Goal: Task Accomplishment & Management: Complete application form

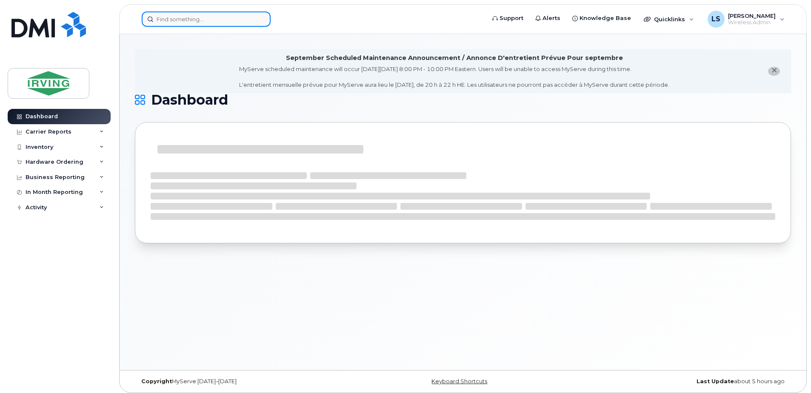
click at [220, 17] on input at bounding box center [206, 18] width 129 height 15
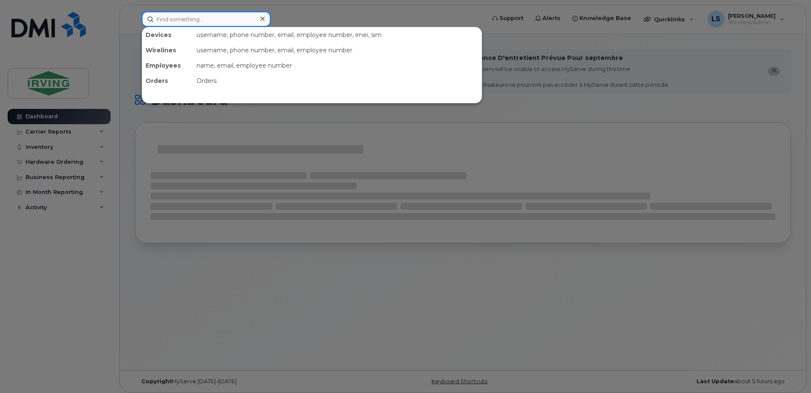
paste input "299780"
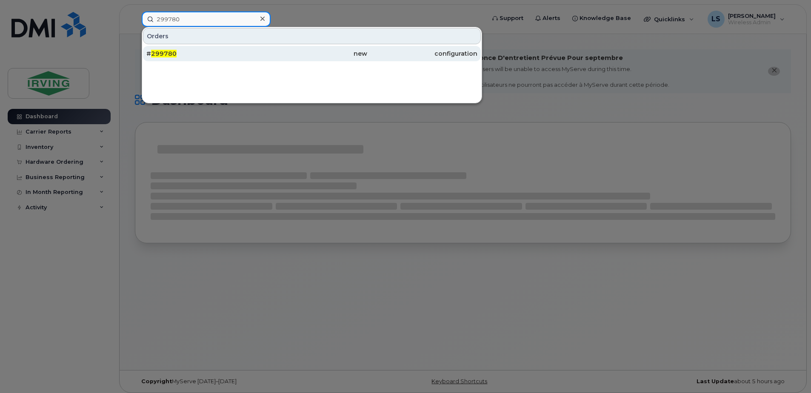
type input "299780"
click at [170, 54] on span "299780" at bounding box center [164, 54] width 26 height 8
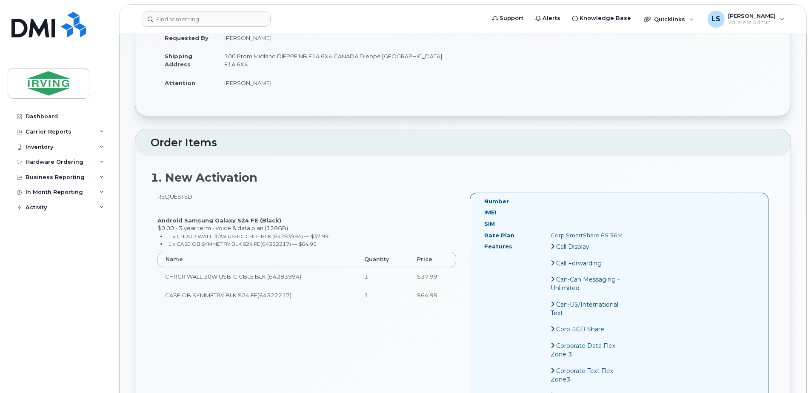
scroll to position [199, 0]
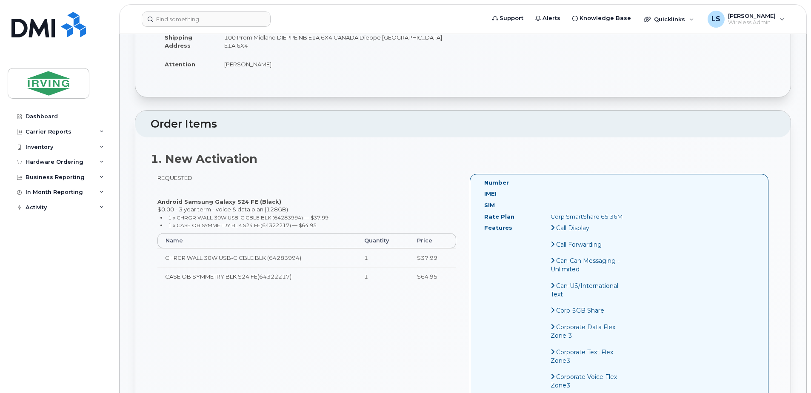
click at [168, 200] on strong "Android Samsung Galaxy S24 FE (Black)" at bounding box center [220, 201] width 124 height 7
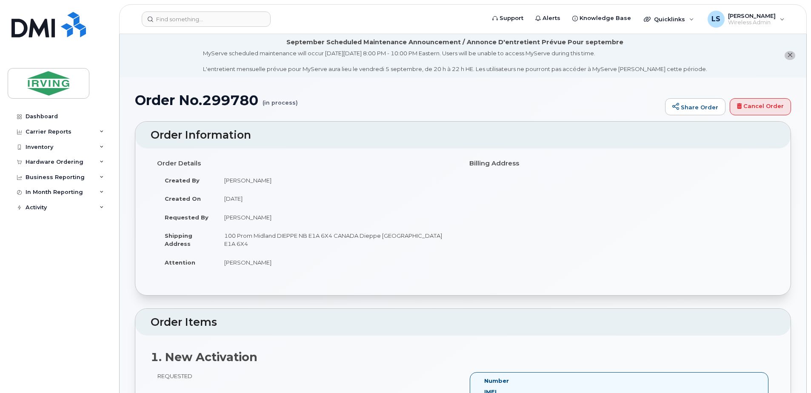
scroll to position [0, 0]
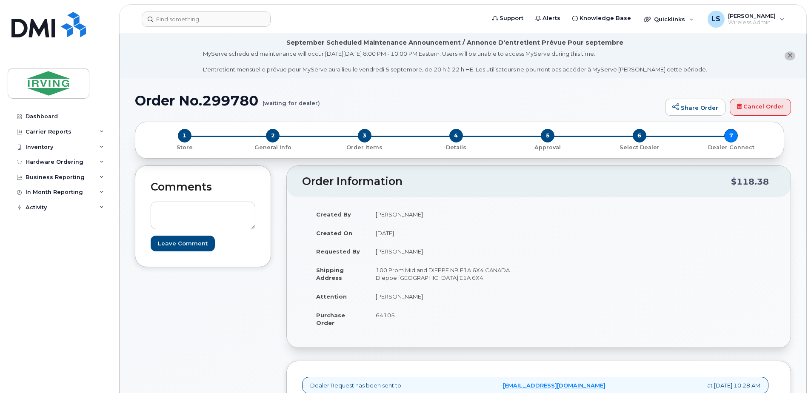
click at [381, 318] on span "64105" at bounding box center [385, 315] width 19 height 7
copy span "64105"
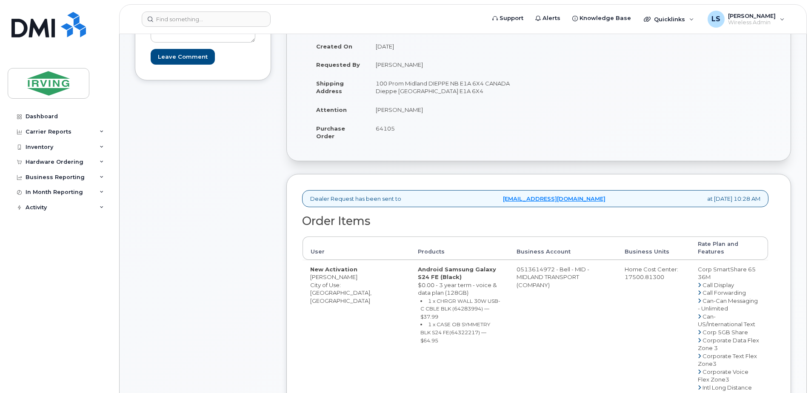
scroll to position [199, 0]
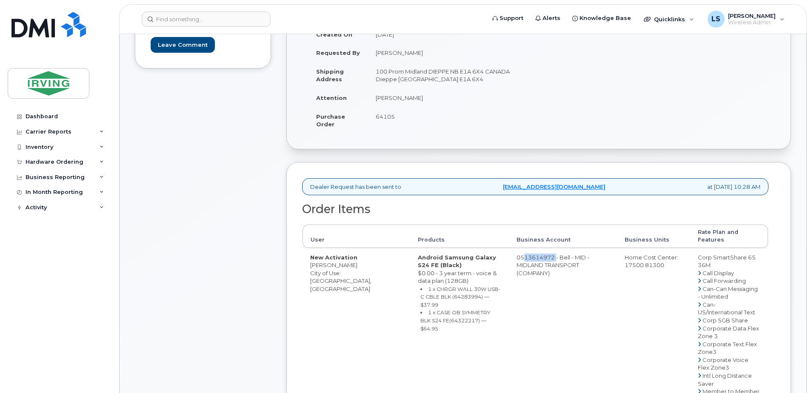
drag, startPoint x: 536, startPoint y: 250, endPoint x: 503, endPoint y: 251, distance: 32.8
copy td "513614972"
click at [432, 289] on small "1 x CHRGR WALL 30W USB-C CBLE BLK (64283994) — $37.99" at bounding box center [461, 297] width 80 height 22
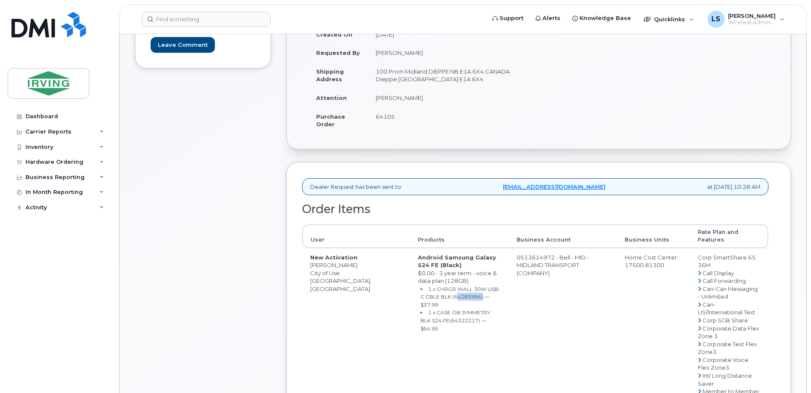
copy small "64283994"
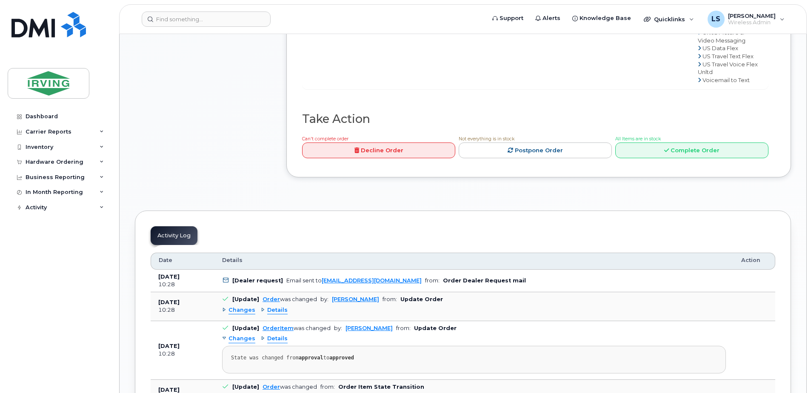
scroll to position [795, 0]
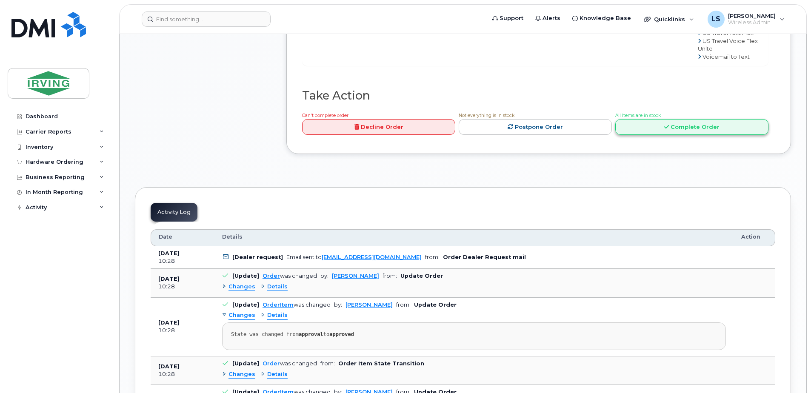
click at [681, 119] on link "Complete Order" at bounding box center [692, 127] width 153 height 16
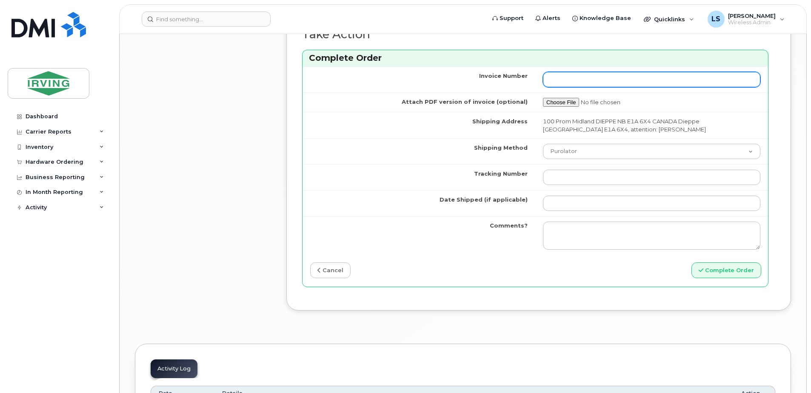
click at [638, 86] on input "Invoice Number" at bounding box center [652, 79] width 218 height 15
paste input "26203848"
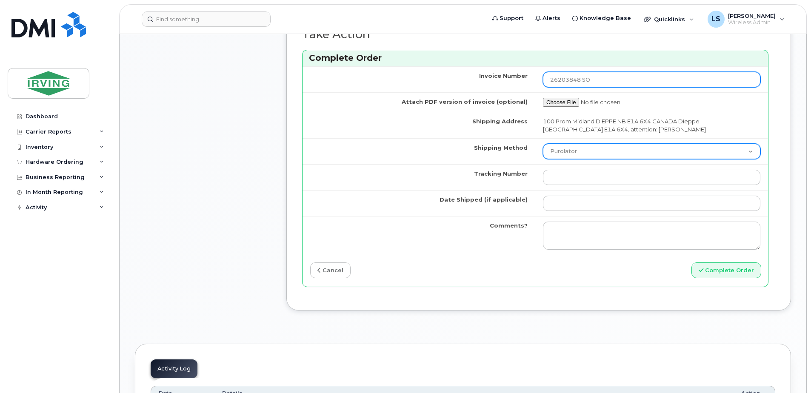
type input "26203848 SO"
click at [642, 151] on select "Purolator UPS FedEx Canada Post Courier Other Drop Off Pick Up" at bounding box center [652, 151] width 218 height 15
select select "Courier"
click at [543, 144] on select "Purolator UPS FedEx Canada Post Courier Other Drop Off Pick Up" at bounding box center [652, 151] width 218 height 15
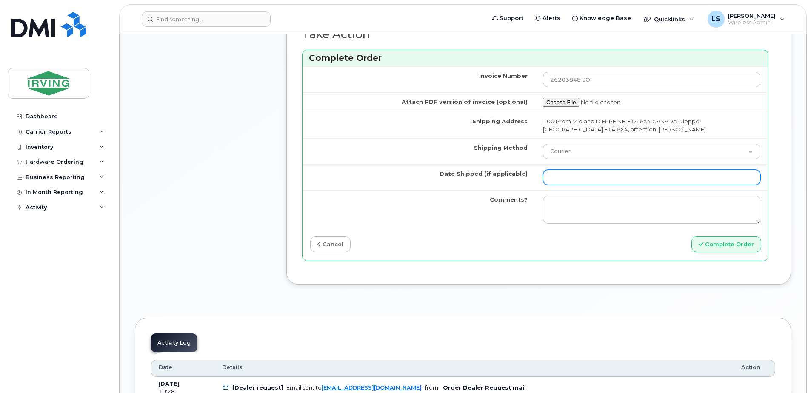
click at [627, 175] on input "Date Shipped (if applicable)" at bounding box center [652, 177] width 218 height 15
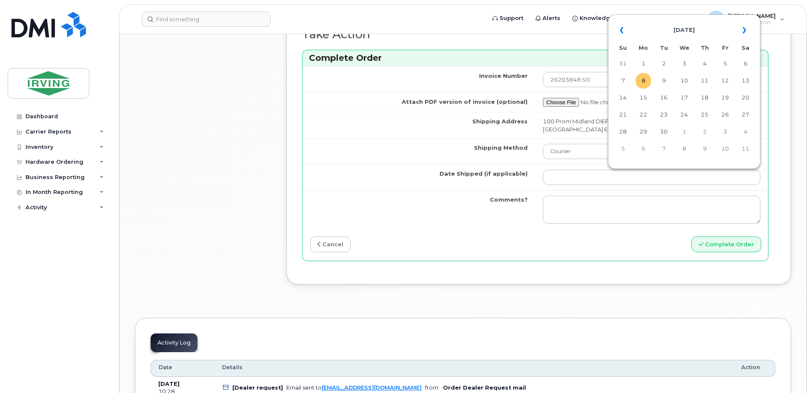
click at [643, 76] on td "8" at bounding box center [643, 80] width 15 height 15
type input "[DATE]"
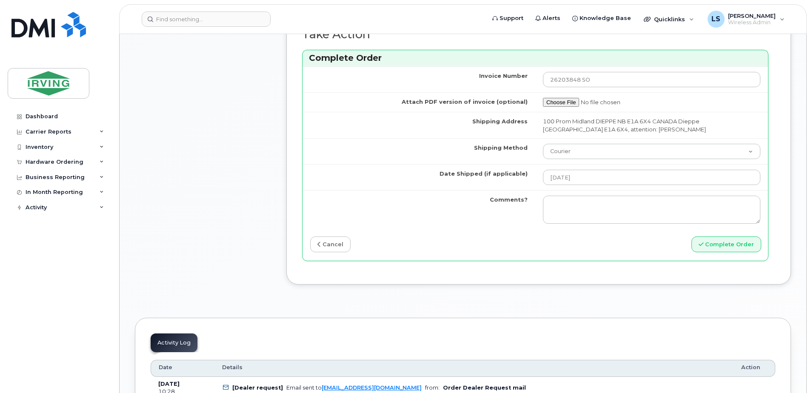
click at [567, 195] on td at bounding box center [652, 209] width 233 height 39
click at [566, 200] on textarea "Comments?" at bounding box center [652, 210] width 218 height 28
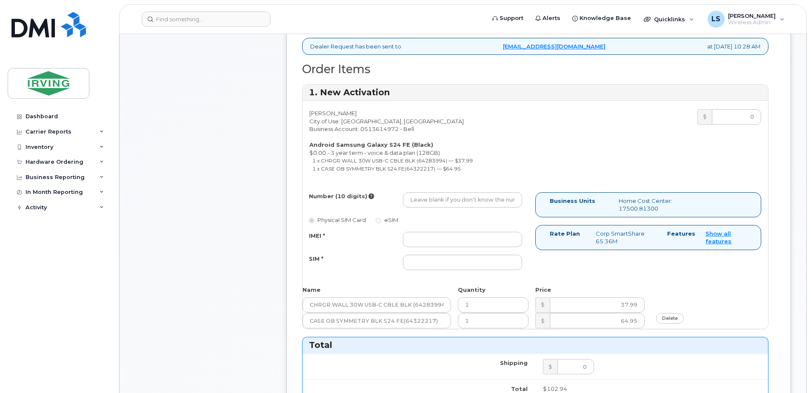
scroll to position [298, 0]
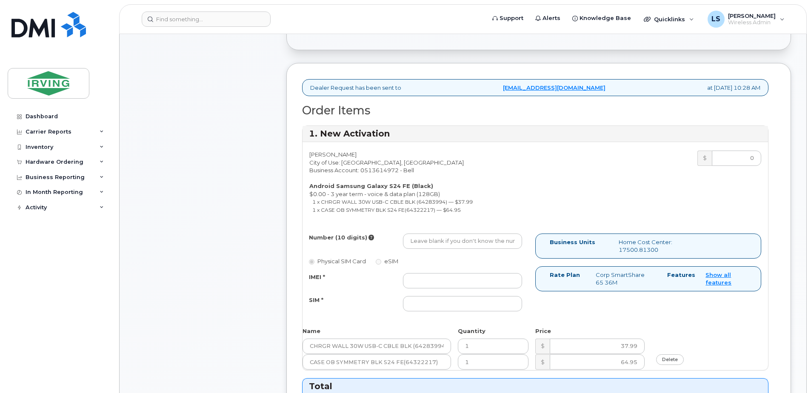
click at [427, 203] on small "1 x CHRGR WALL 30W USB-C CBLE BLK (64283994) — $37.99" at bounding box center [392, 202] width 160 height 6
copy small "64283994"
click at [428, 207] on small "1 x CASE OB SYMMETRY BLK S24 FE(64322217) — $64.95" at bounding box center [386, 210] width 149 height 6
click at [419, 207] on small "1 x CASE OB SYMMETRY BLK S24 FE(64322217) — $64.95" at bounding box center [386, 210] width 149 height 6
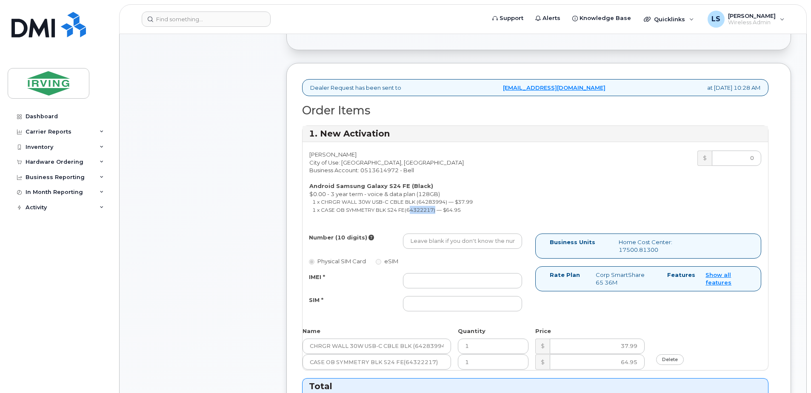
click at [419, 207] on small "1 x CASE OB SYMMETRY BLK S24 FE(64322217) — $64.95" at bounding box center [386, 210] width 149 height 6
copy small "64322217"
click at [34, 243] on div "Dashboard Carrier Reports Monthly Billing Roaming Reports Suspended Devices Sus…" at bounding box center [60, 245] width 105 height 272
click at [451, 312] on input "SIM *" at bounding box center [462, 303] width 119 height 15
paste input "89302610207712406518"
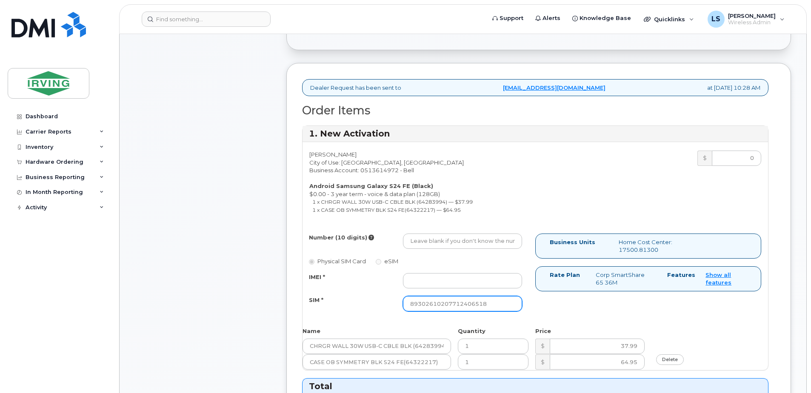
type input "89302610207712406518"
click at [480, 285] on input "IMEI *" at bounding box center [462, 280] width 119 height 15
paste input "352693796097083"
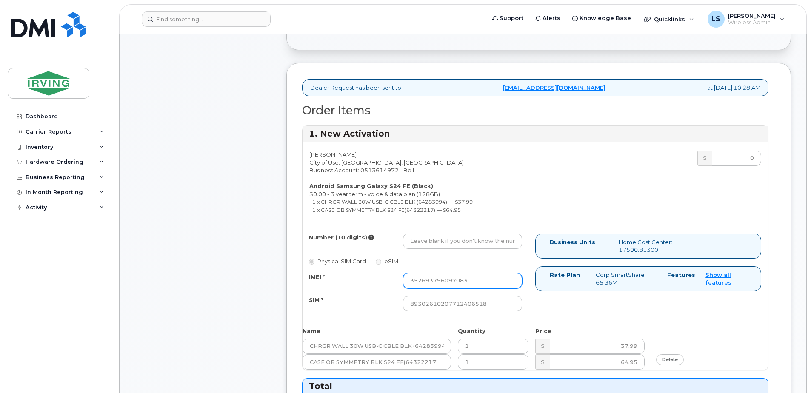
type input "352693796097083"
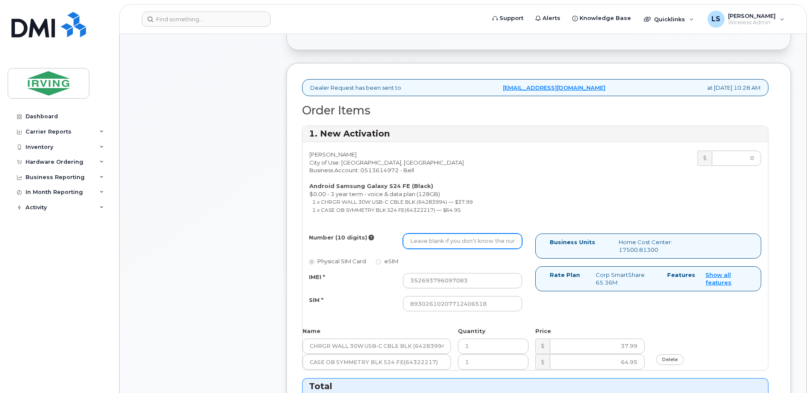
click at [484, 242] on input "Number (10 digits)" at bounding box center [462, 241] width 119 height 15
paste input "506-378-2786"
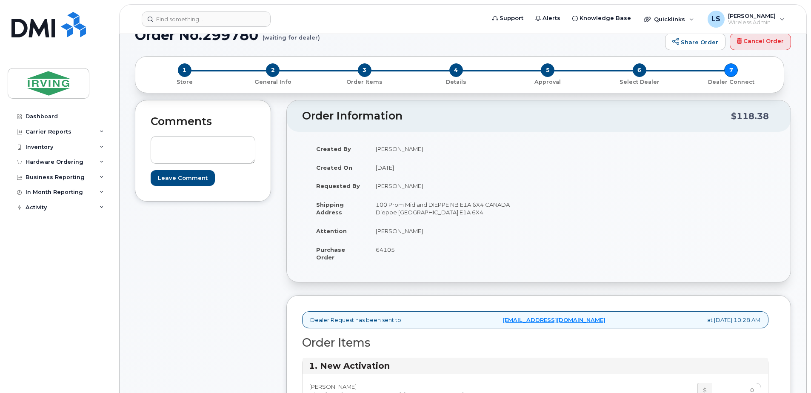
scroll to position [0, 0]
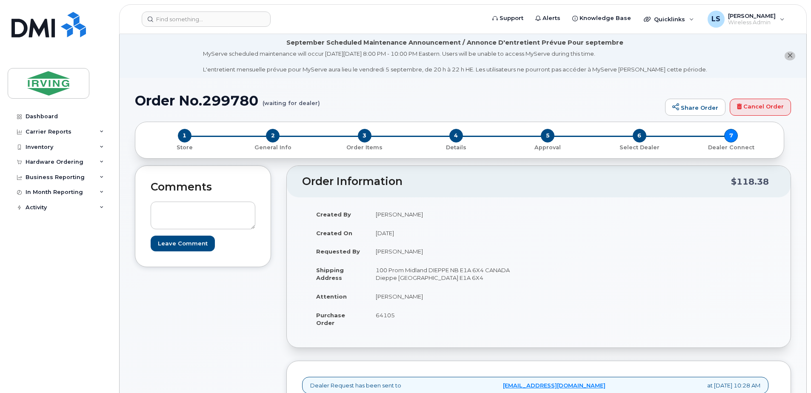
type input "506-378-2786"
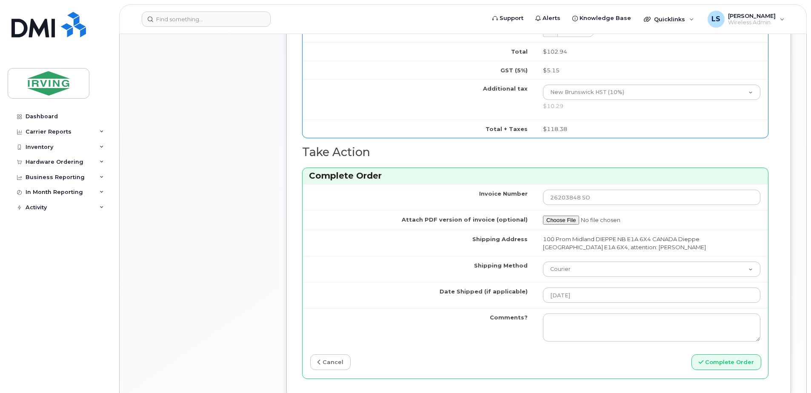
scroll to position [795, 0]
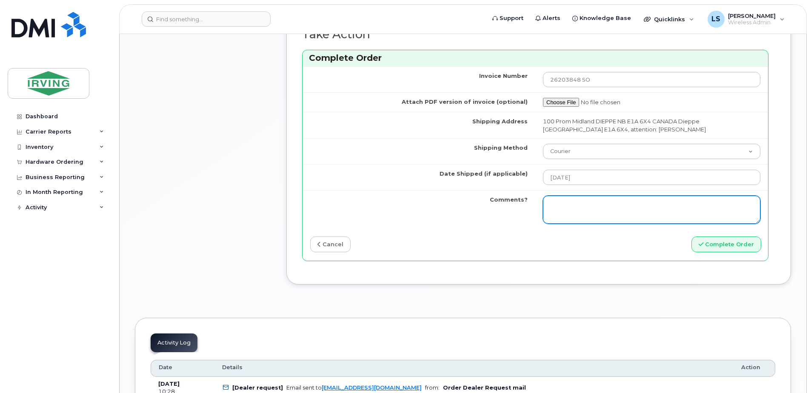
click at [585, 196] on textarea "Comments?" at bounding box center [652, 210] width 218 height 28
paste textarea "26203848"
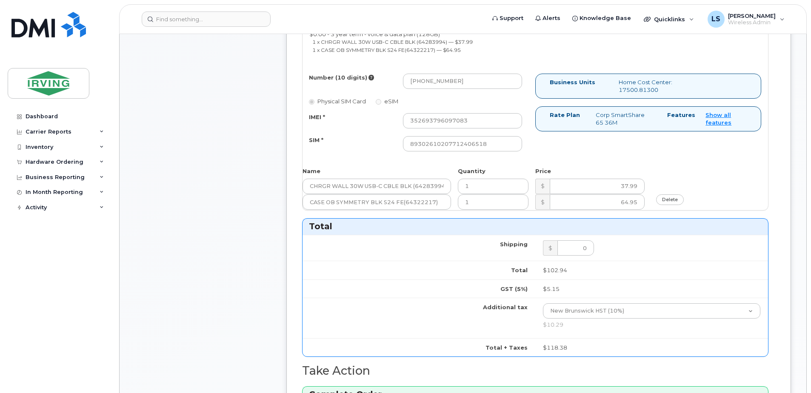
scroll to position [397, 0]
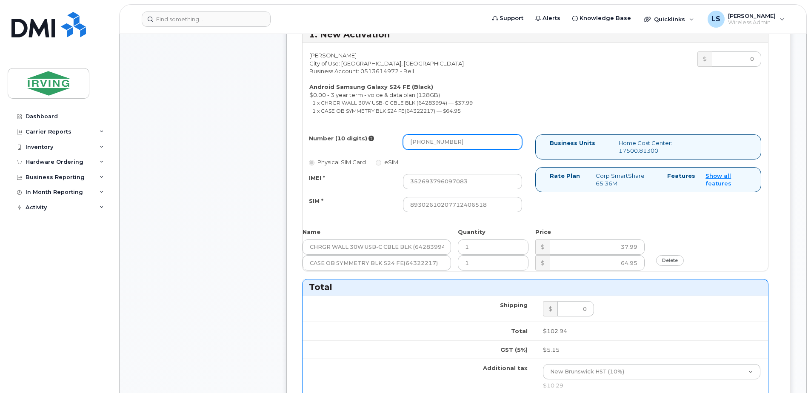
type textarea "This has been completed on order # 26203848 SO. Please allow 1-2 days for deliv…"
click at [442, 141] on input "506-378-2786" at bounding box center [462, 142] width 119 height 15
click at [439, 141] on input "506-378-2786" at bounding box center [462, 142] width 119 height 15
click at [425, 142] on input "506-3782786" at bounding box center [462, 142] width 119 height 15
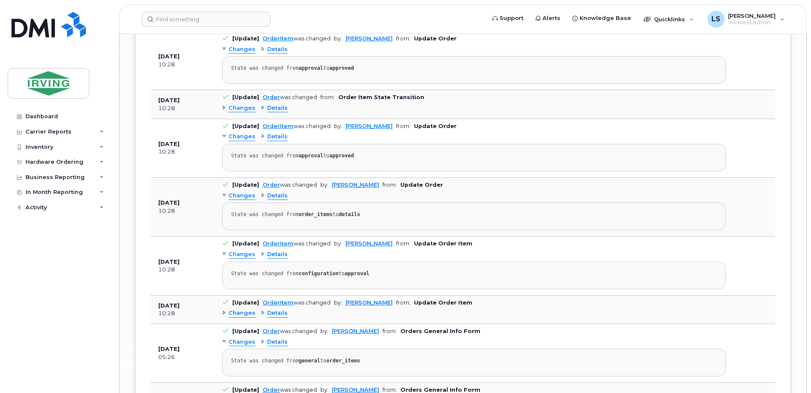
scroll to position [894, 0]
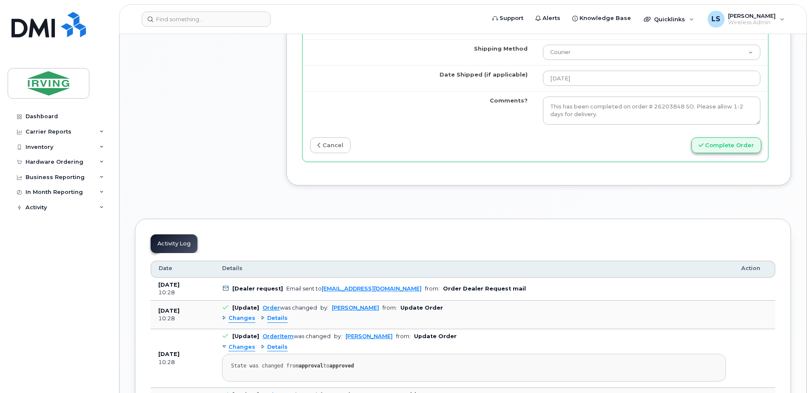
type input "5063782786"
click at [721, 146] on button "Complete Order" at bounding box center [727, 145] width 70 height 16
